Goal: Communication & Community: Answer question/provide support

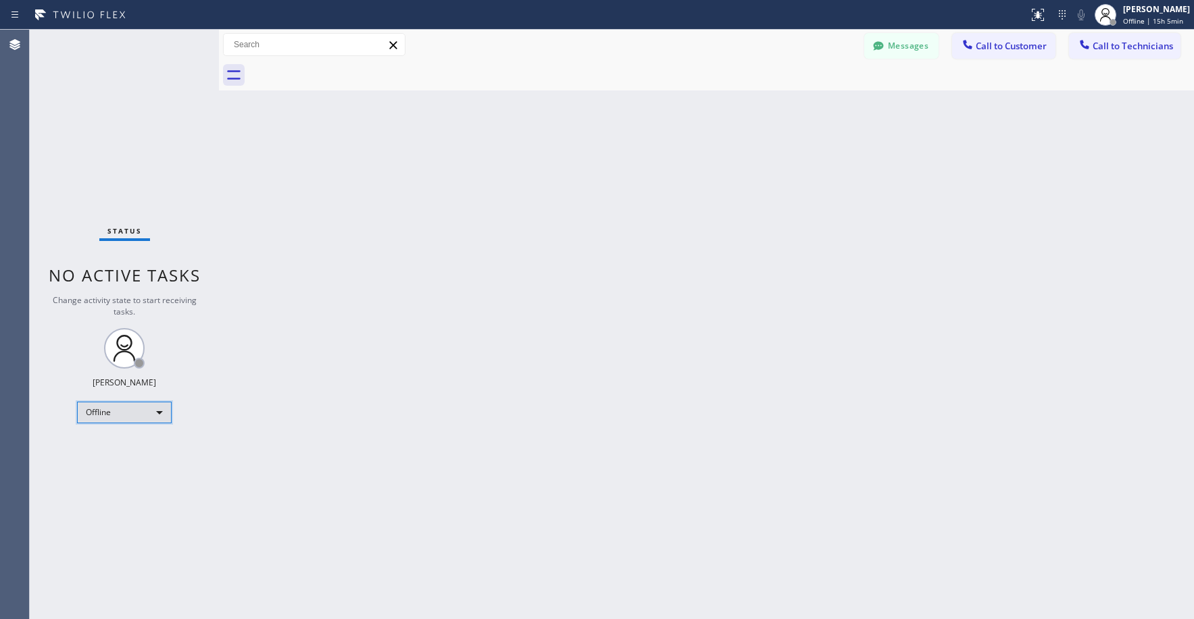
click at [111, 412] on div "Offline" at bounding box center [124, 413] width 95 height 22
click at [120, 459] on li "Unavailable" at bounding box center [124, 465] width 92 height 16
click at [127, 115] on div "Status No active tasks Change activity state to start receiving tasks. [PERSON_…" at bounding box center [124, 325] width 189 height 590
drag, startPoint x: 95, startPoint y: 128, endPoint x: 95, endPoint y: 174, distance: 45.9
click at [95, 132] on div "Status No active tasks Change activity state to start receiving tasks. [PERSON_…" at bounding box center [124, 325] width 189 height 590
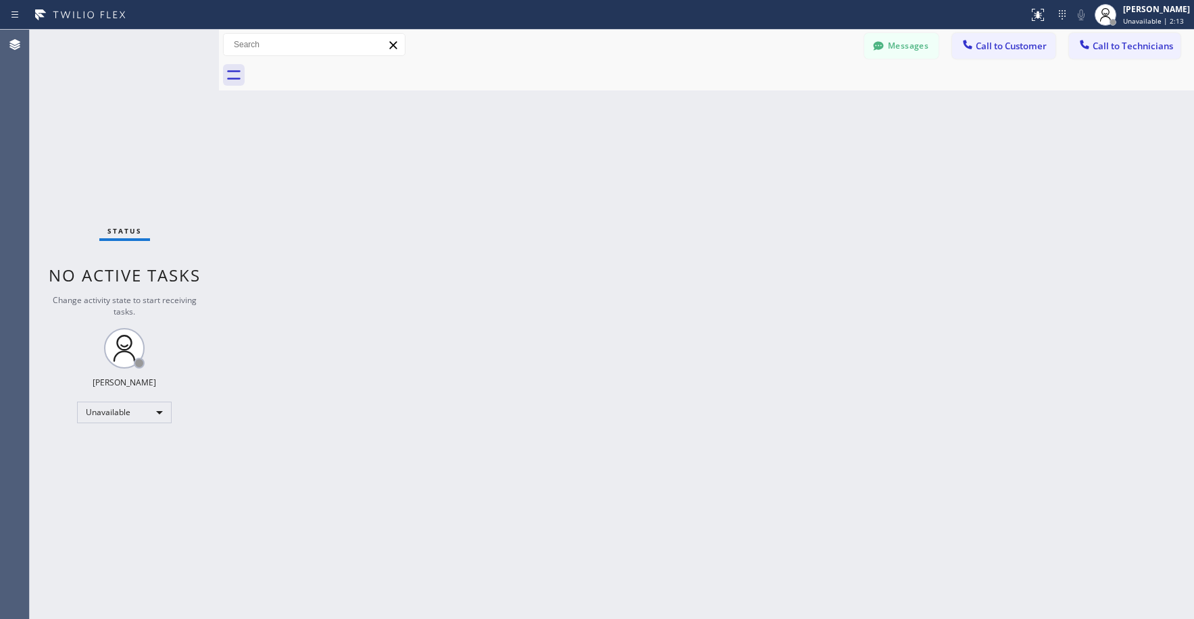
click at [97, 120] on div "Status No active tasks Change activity state to start receiving tasks. [PERSON_…" at bounding box center [124, 325] width 189 height 590
click at [86, 127] on div "Status No active tasks Change activity state to start receiving tasks. [PERSON_…" at bounding box center [124, 325] width 189 height 590
click at [114, 133] on div "Status No active tasks Change activity state to start receiving tasks. [PERSON_…" at bounding box center [124, 325] width 189 height 590
click at [158, 135] on div "Status No active tasks Change activity state to start receiving tasks. [PERSON_…" at bounding box center [124, 325] width 189 height 590
click at [90, 136] on div "Status No active tasks Change activity state to start receiving tasks. [PERSON_…" at bounding box center [124, 325] width 189 height 590
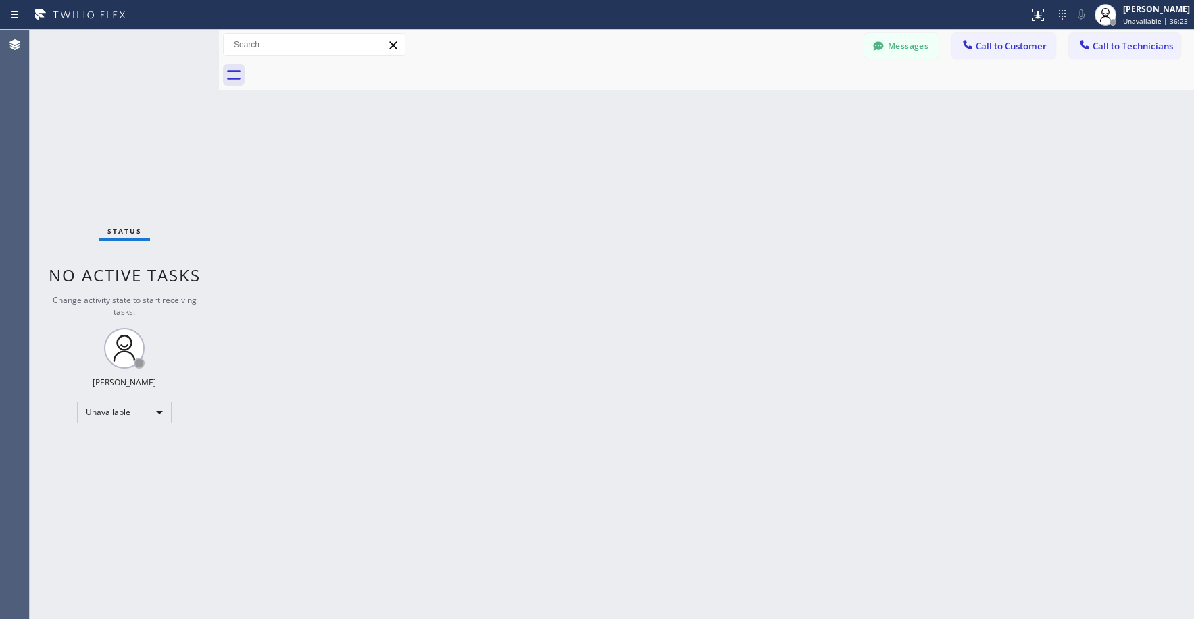
drag, startPoint x: 159, startPoint y: 115, endPoint x: 615, endPoint y: 118, distance: 456.7
click at [159, 115] on div "Status No active tasks Change activity state to start receiving tasks. [PERSON_…" at bounding box center [124, 325] width 189 height 590
click at [1139, 49] on span "Call to Technicians" at bounding box center [1132, 46] width 80 height 12
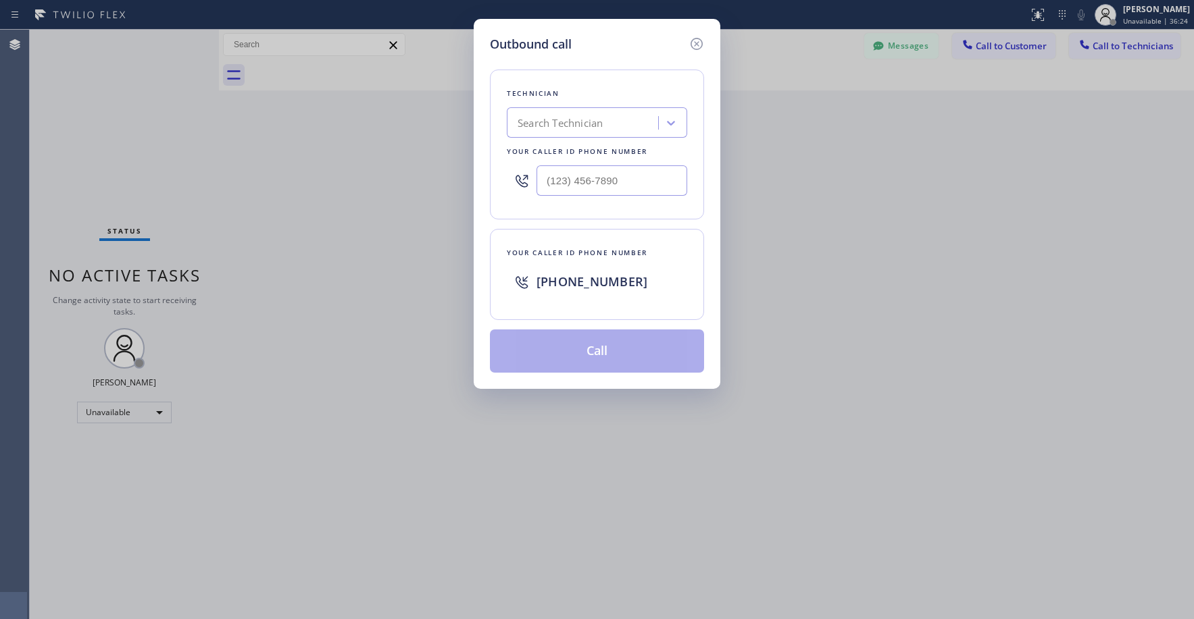
click at [586, 120] on div "Search Technician" at bounding box center [559, 124] width 85 height 16
type input "oc victor"
click at [580, 151] on div "[PERSON_NAME]" at bounding box center [597, 151] width 180 height 24
type input "[PHONE_NUMBER]"
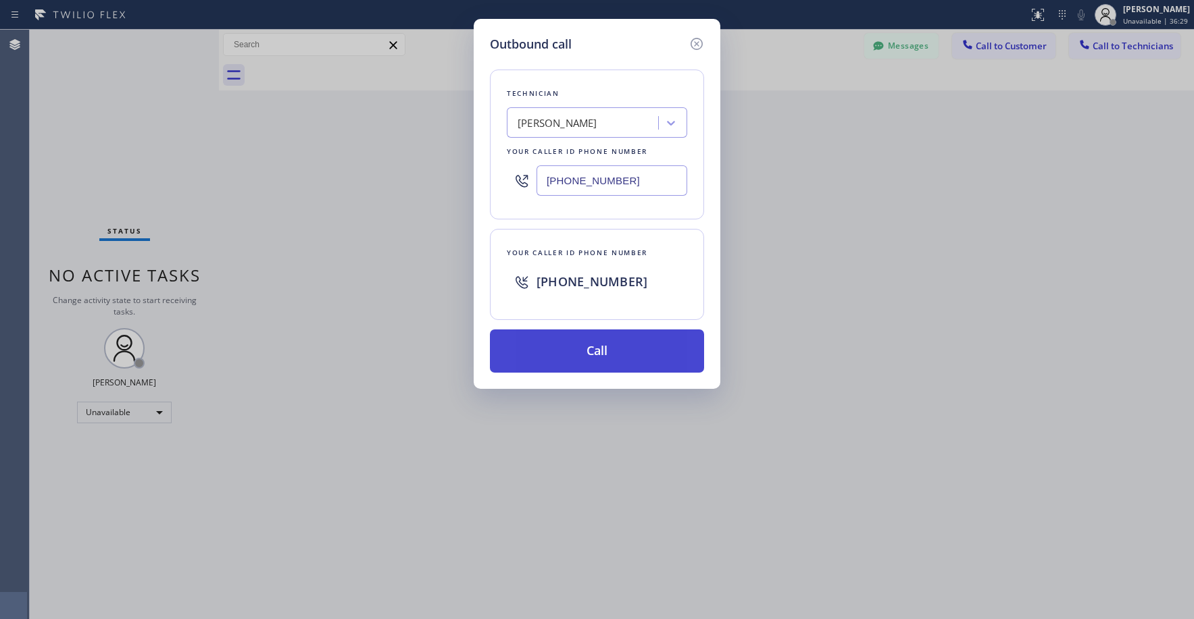
click at [597, 360] on button "Call" at bounding box center [597, 351] width 214 height 43
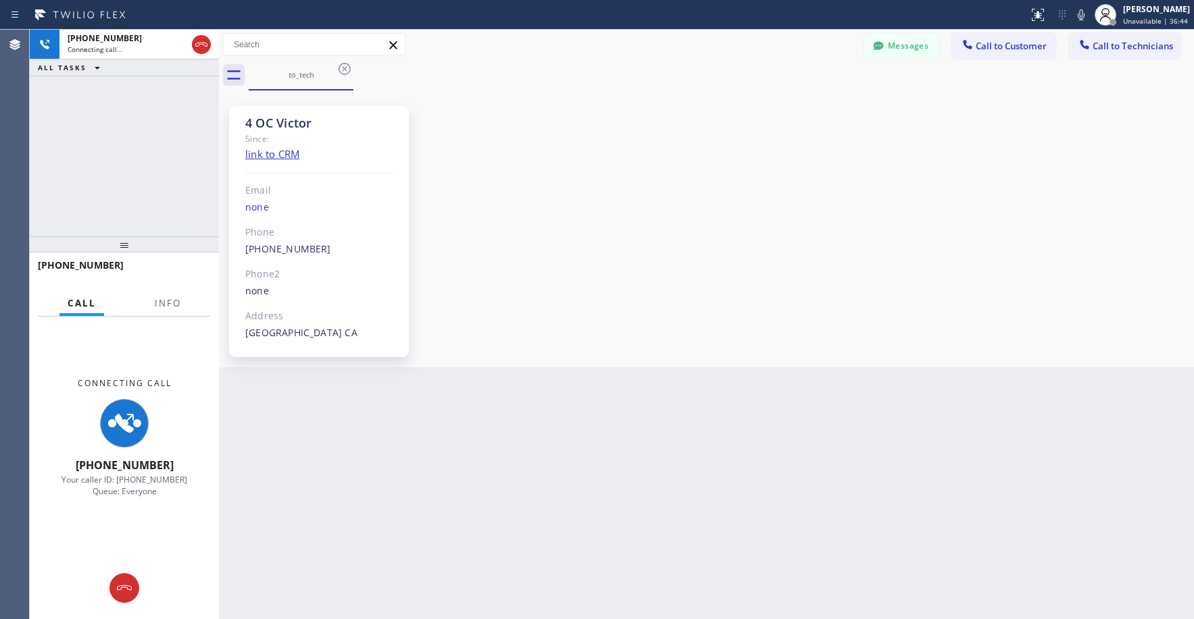
click at [110, 156] on div "[PHONE_NUMBER] Connecting call… ALL TASKS ALL TASKS ACTIVE TASKS TASKS IN WRAP …" at bounding box center [124, 133] width 189 height 207
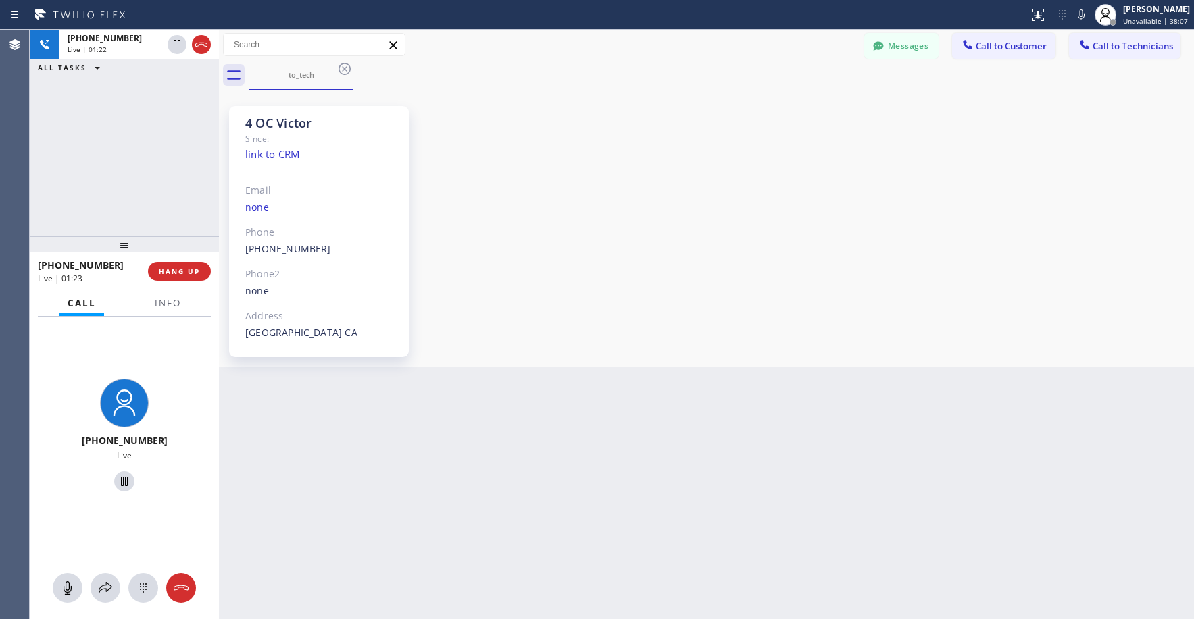
click at [127, 161] on div "[PHONE_NUMBER] Live | 01:22 ALL TASKS ALL TASKS ACTIVE TASKS TASKS IN WRAP UP" at bounding box center [124, 133] width 189 height 207
click at [171, 156] on div "[PHONE_NUMBER] Live | 01:26 ALL TASKS ALL TASKS ACTIVE TASKS TASKS IN WRAP UP" at bounding box center [124, 133] width 189 height 207
click at [200, 47] on icon at bounding box center [201, 44] width 16 height 16
